Goal: Transaction & Acquisition: Obtain resource

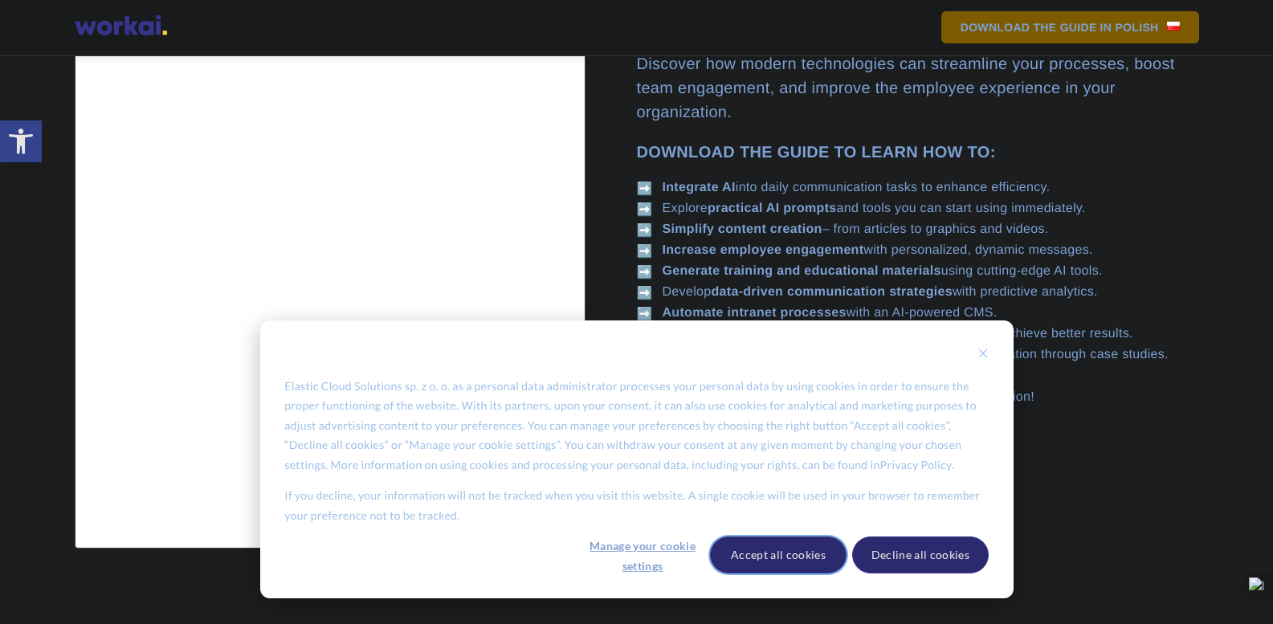
click at [774, 550] on button "Accept all cookies" at bounding box center [778, 554] width 137 height 37
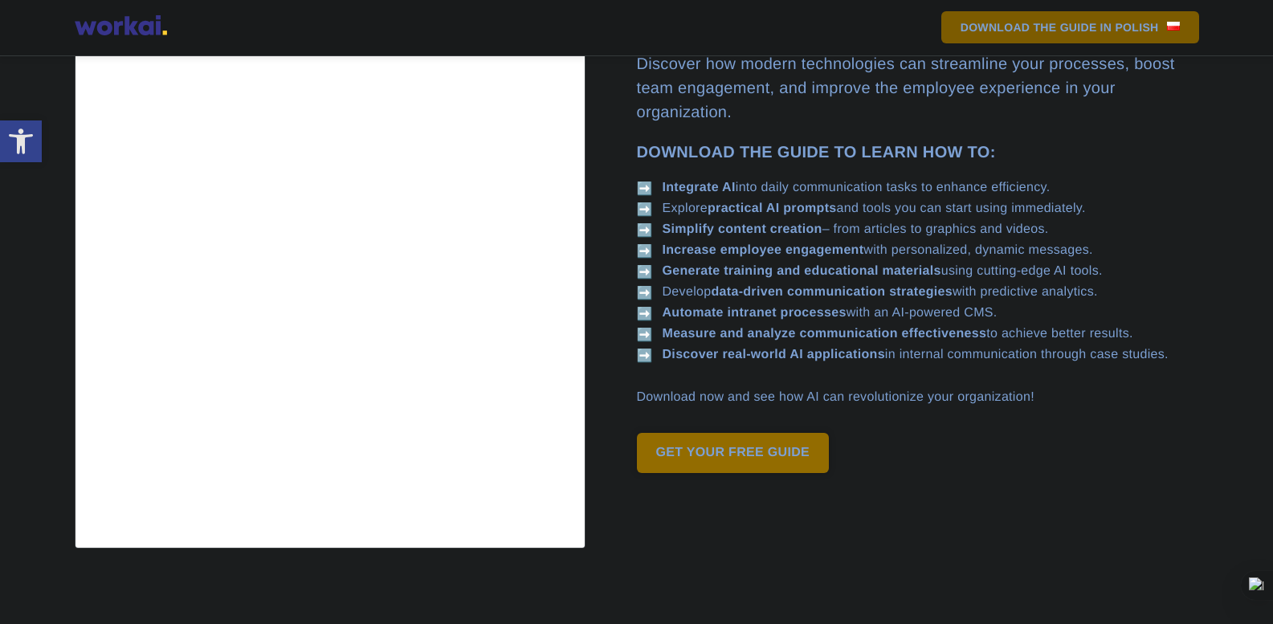
click at [723, 473] on link "GET YOUR FREE GUIDE" at bounding box center [733, 453] width 193 height 40
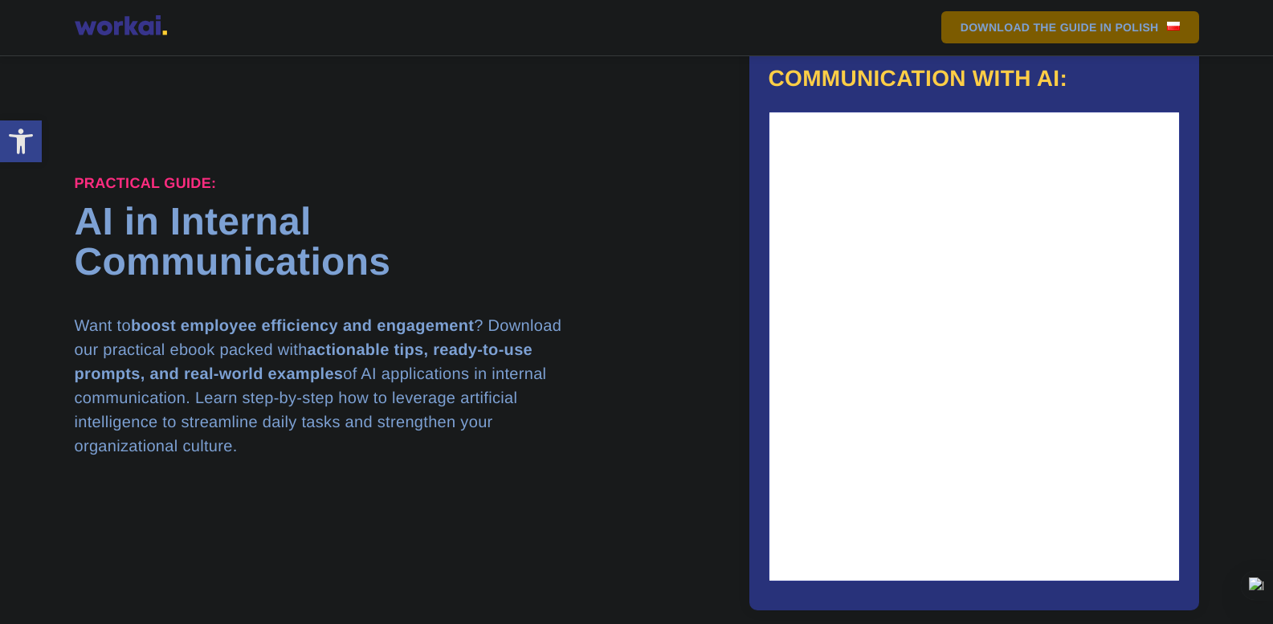
click at [479, 273] on h1 "AI in Internal Communications" at bounding box center [356, 242] width 562 height 80
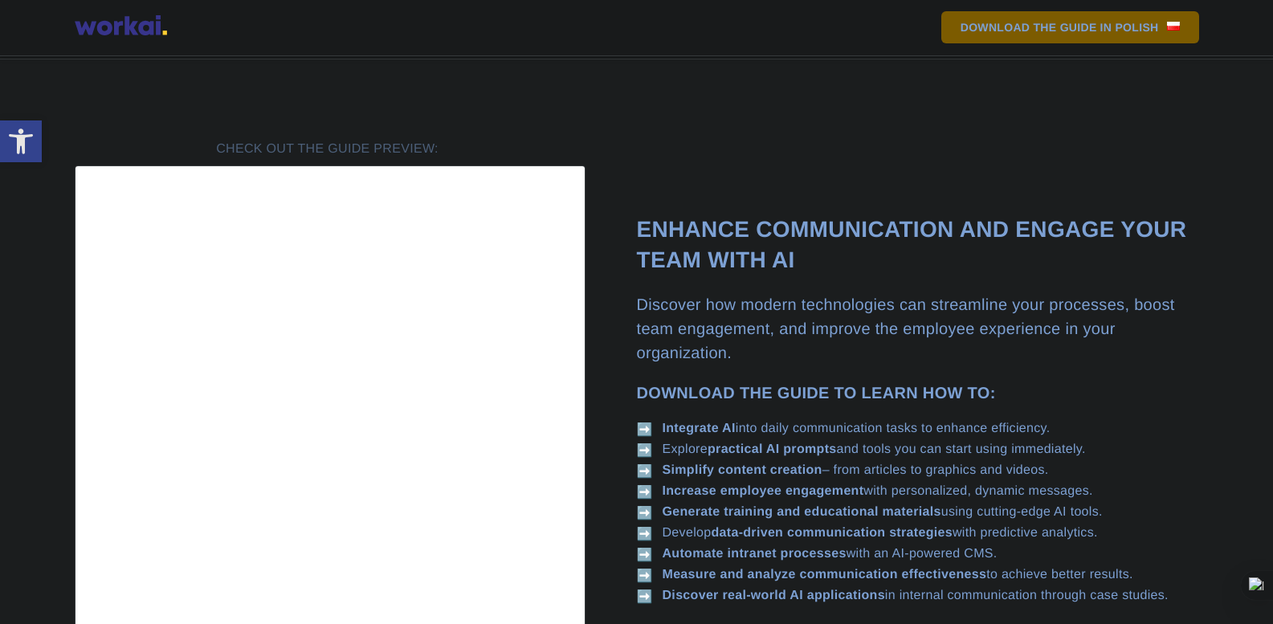
scroll to position [803, 0]
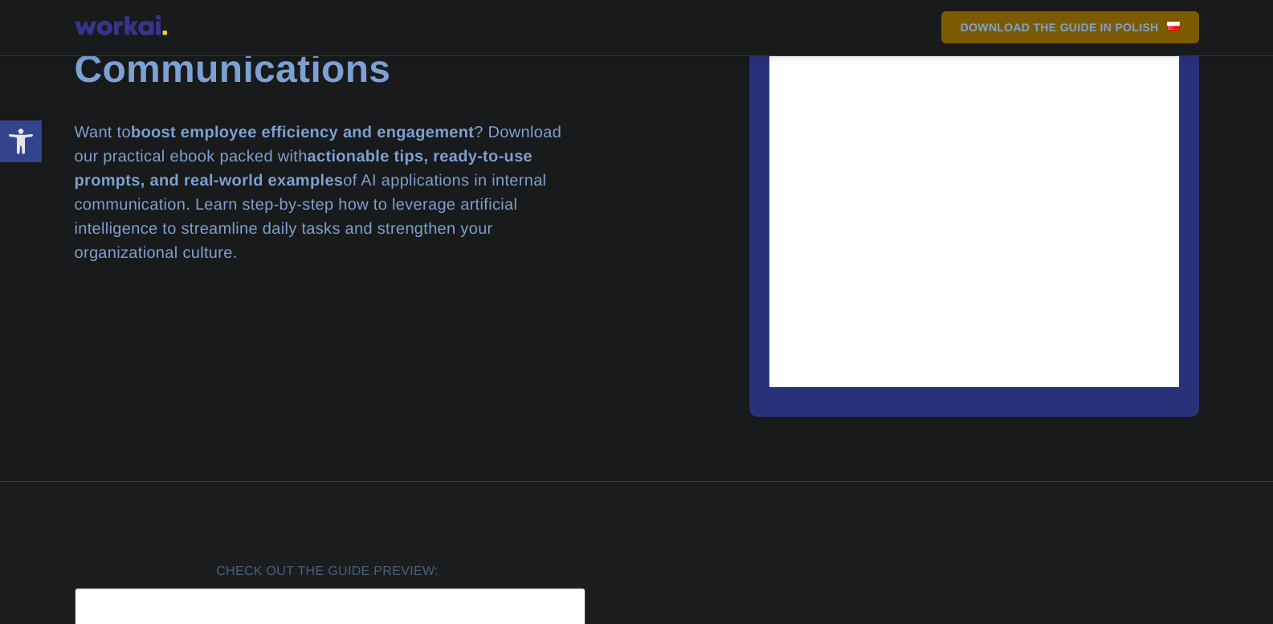
scroll to position [300, 0]
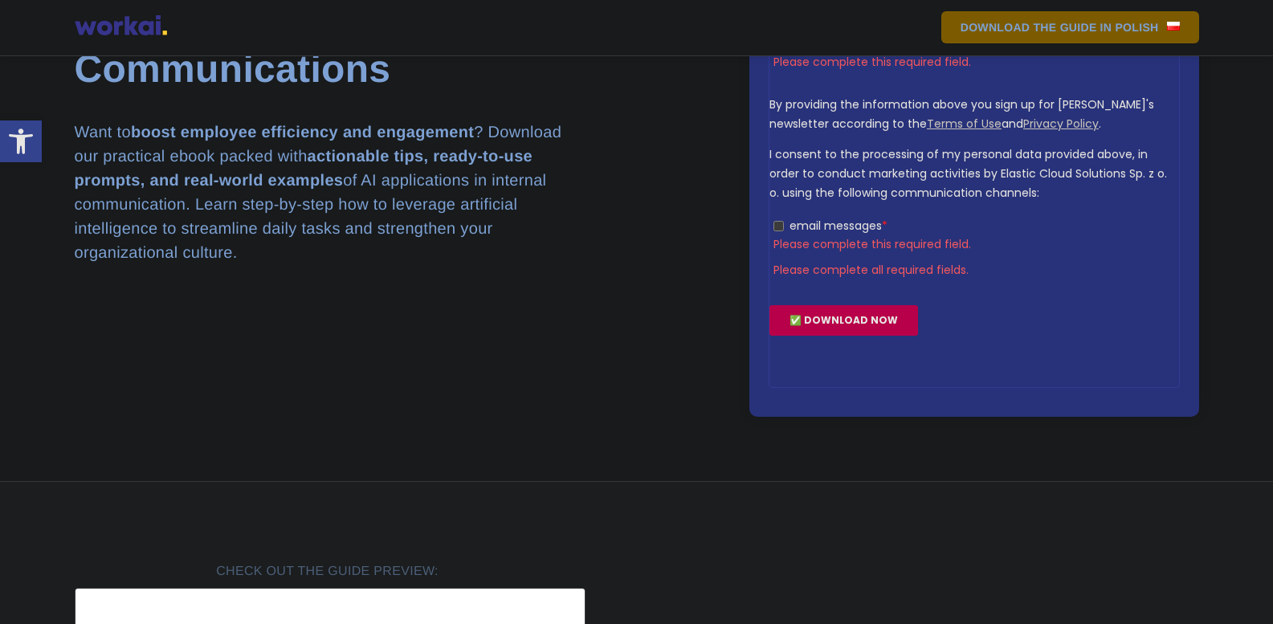
drag, startPoint x: 768, startPoint y: -81, endPoint x: 824, endPoint y: 252, distance: 337.8
click at [772, 227] on input "email messages *" at bounding box center [777, 226] width 10 height 10
checkbox input "true"
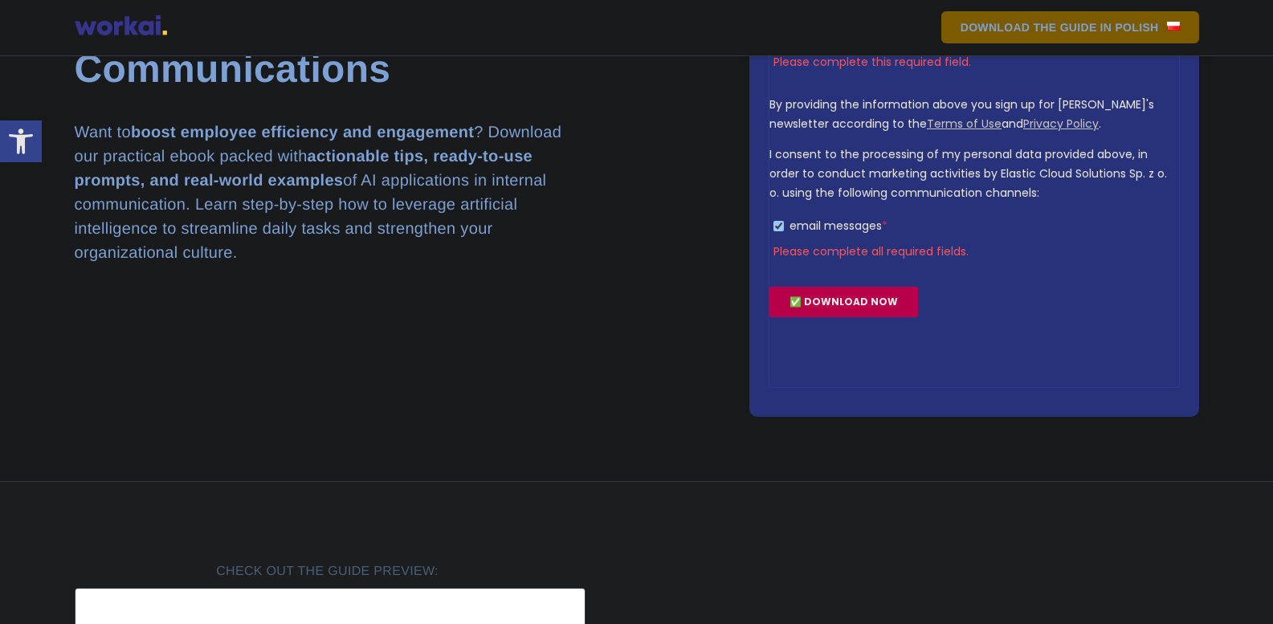
scroll to position [0, 0]
click at [854, 301] on input "✅ DOWNLOAD NOW" at bounding box center [842, 302] width 149 height 31
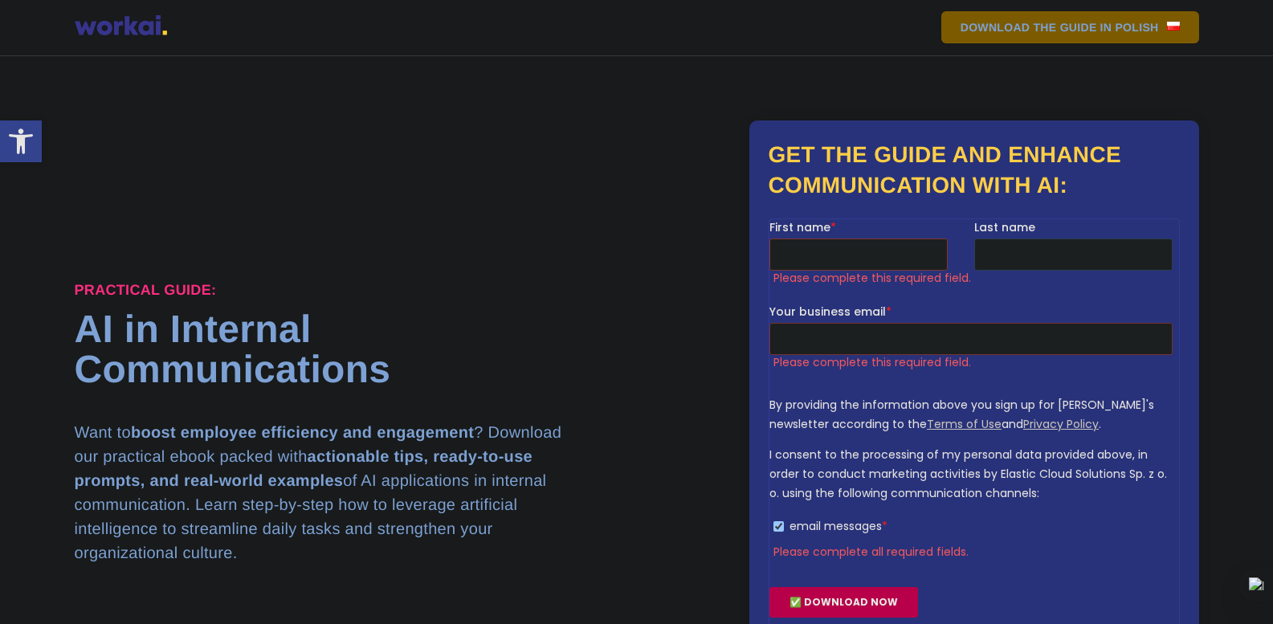
click at [810, 251] on input "First name *" at bounding box center [857, 254] width 178 height 32
type input "[PERSON_NAME]"
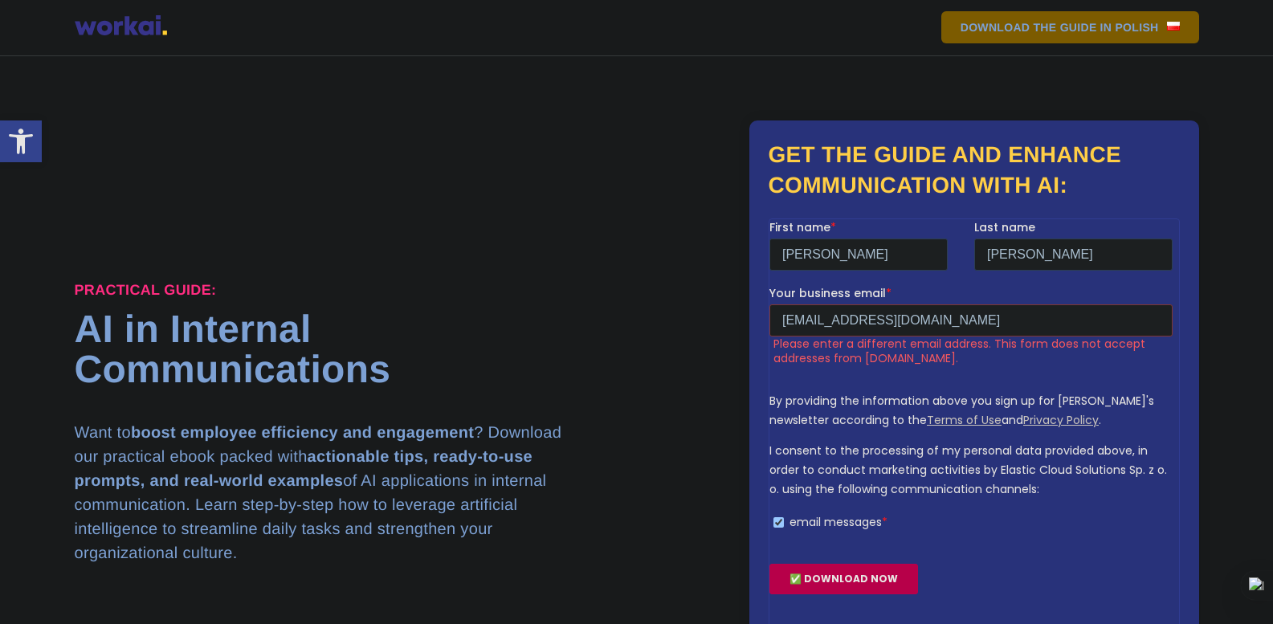
drag, startPoint x: 922, startPoint y: 320, endPoint x: 629, endPoint y: 298, distance: 293.9
click html "First name * [PERSON_NAME] name [PERSON_NAME] Your business email * [EMAIL_ADDR…"
click at [845, 547] on form "First name * [PERSON_NAME] name [PERSON_NAME] Your business email * [EMAIL_ADDR…" at bounding box center [973, 412] width 410 height 389
click at [844, 577] on input "✅ DOWNLOAD NOW" at bounding box center [842, 578] width 149 height 31
drag, startPoint x: 962, startPoint y: 320, endPoint x: 515, endPoint y: 306, distance: 447.4
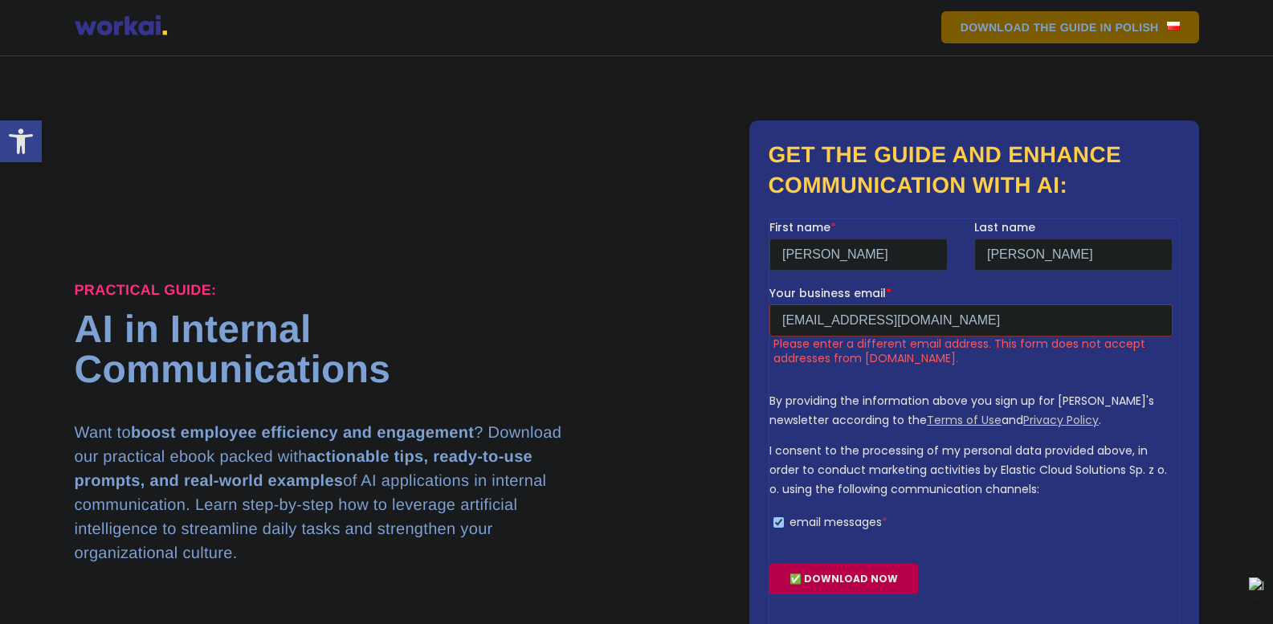
click html "First name * [PERSON_NAME] name [PERSON_NAME] Your business email * [EMAIL_ADDR…"
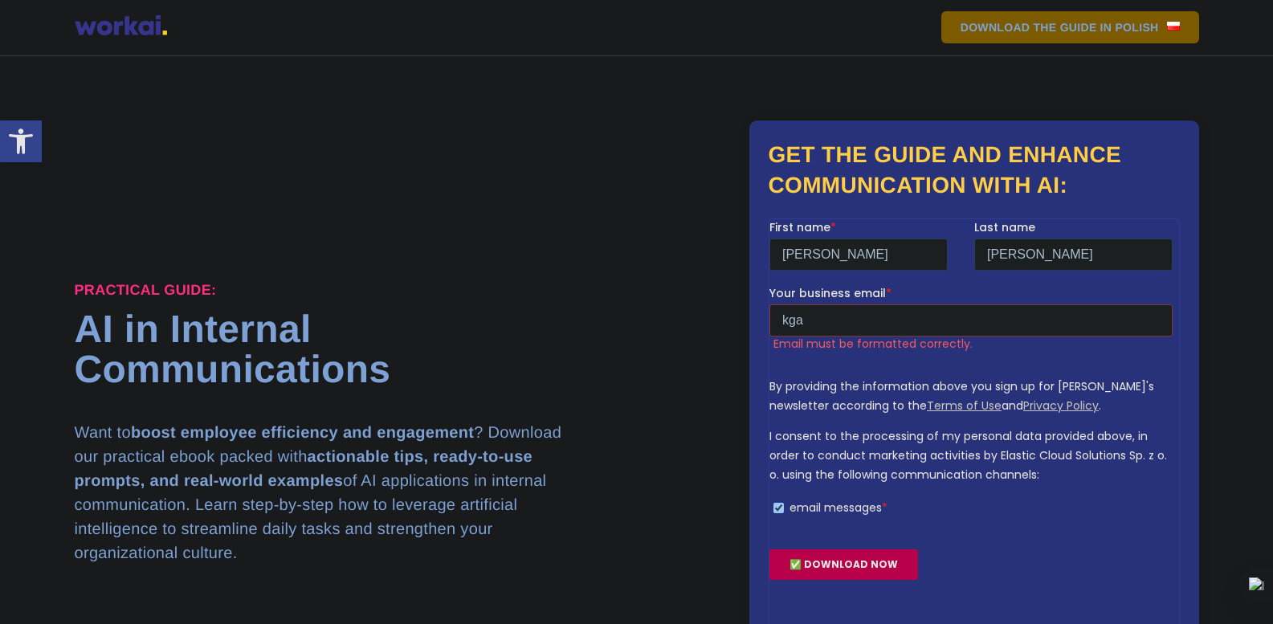
type input "[EMAIL_ADDRESS][DOMAIN_NAME]"
